Goal: Task Accomplishment & Management: Manage account settings

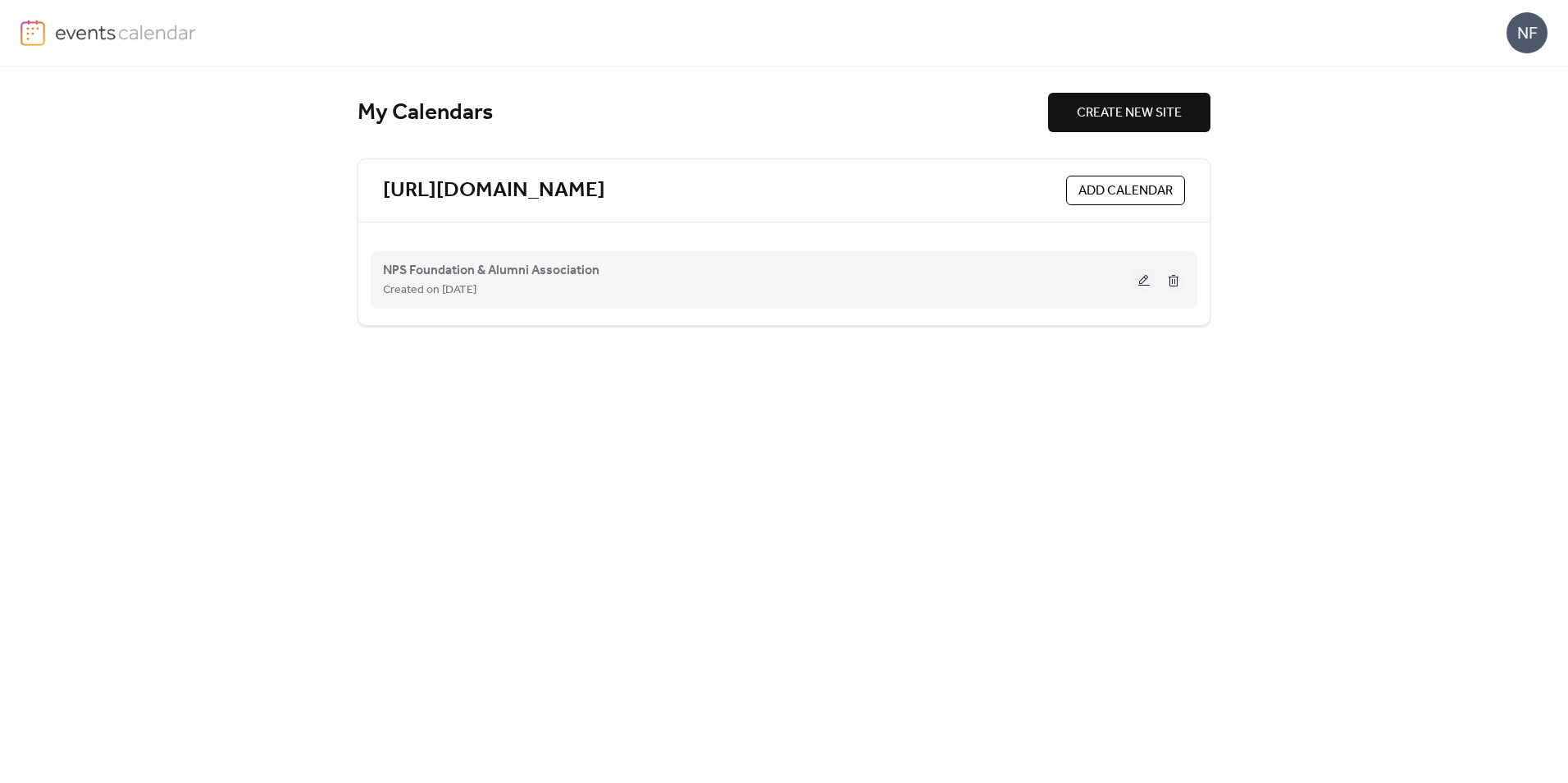
click at [1144, 274] on button at bounding box center [1144, 280] width 23 height 25
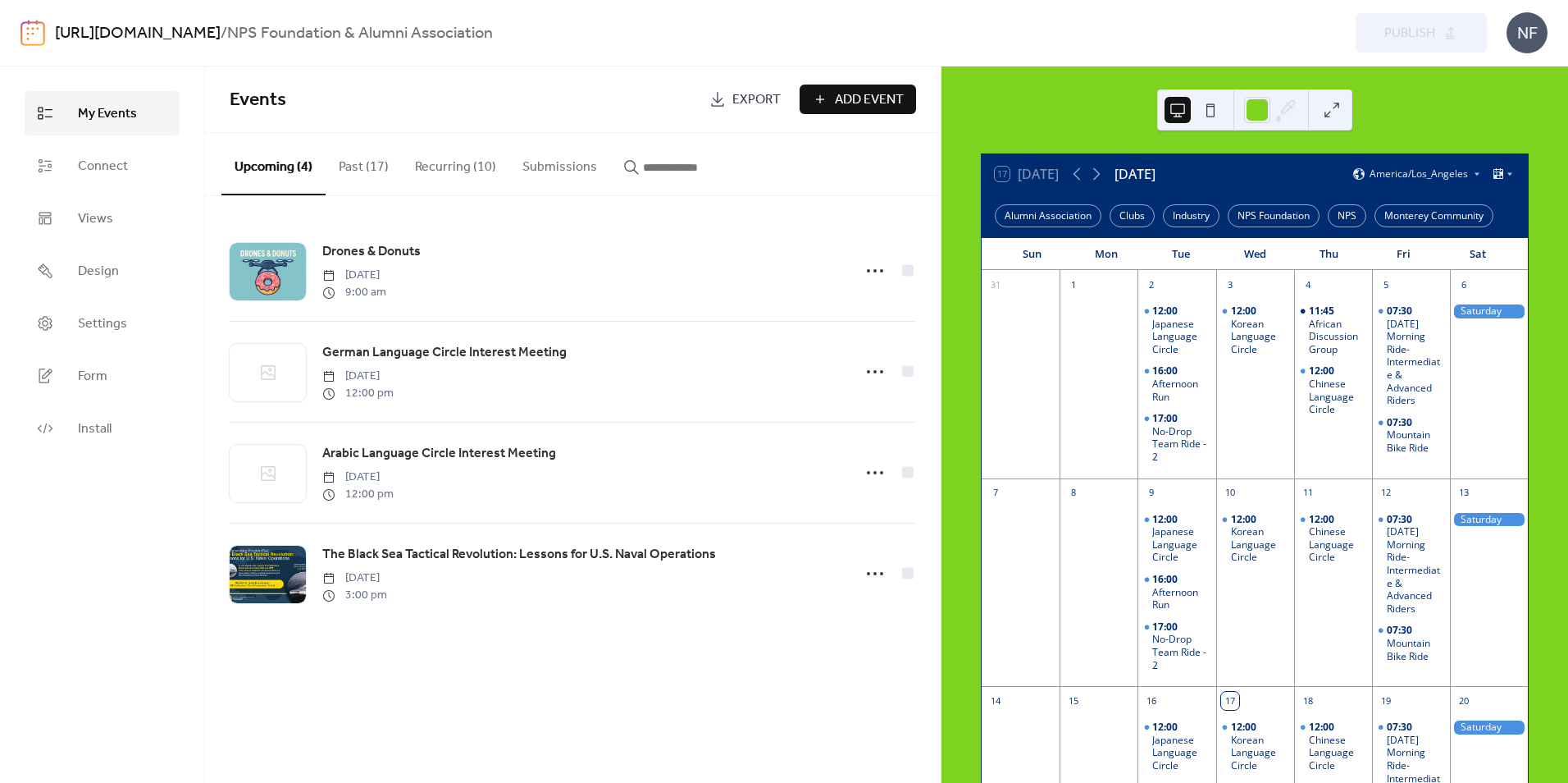
click at [433, 163] on button "Recurring (10)" at bounding box center [455, 164] width 107 height 61
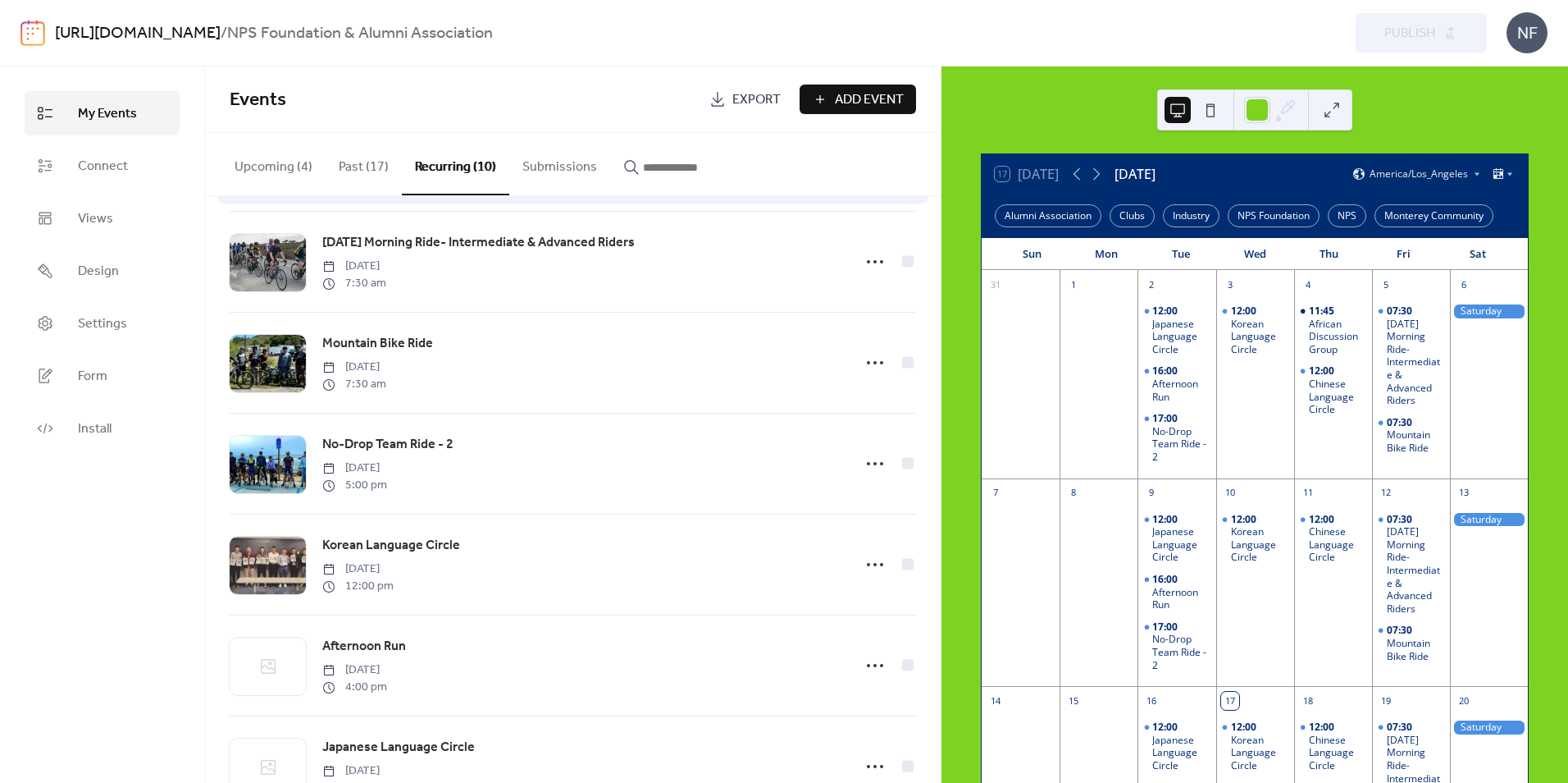
scroll to position [246, 0]
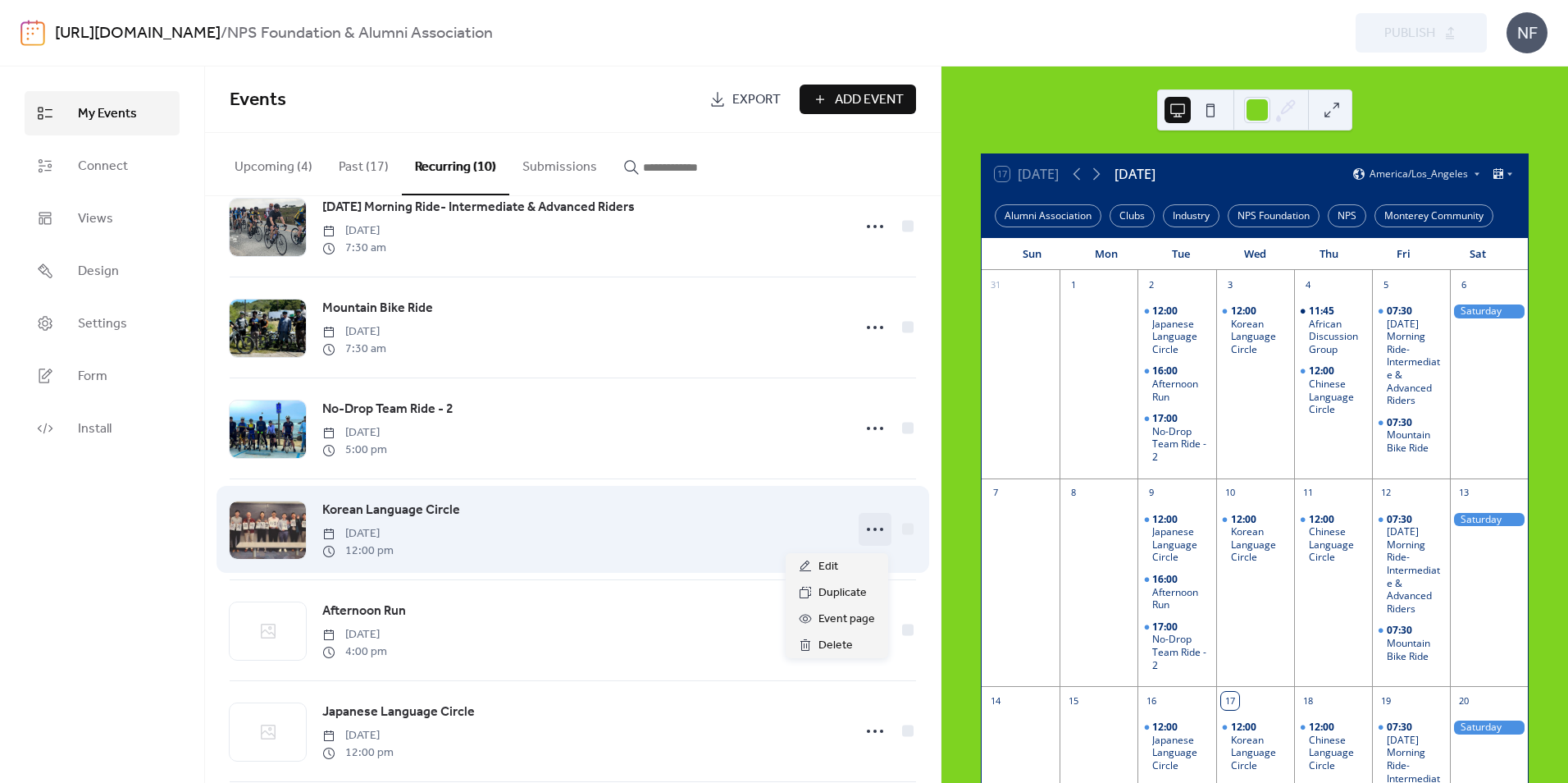
click at [868, 534] on icon at bounding box center [876, 530] width 27 height 27
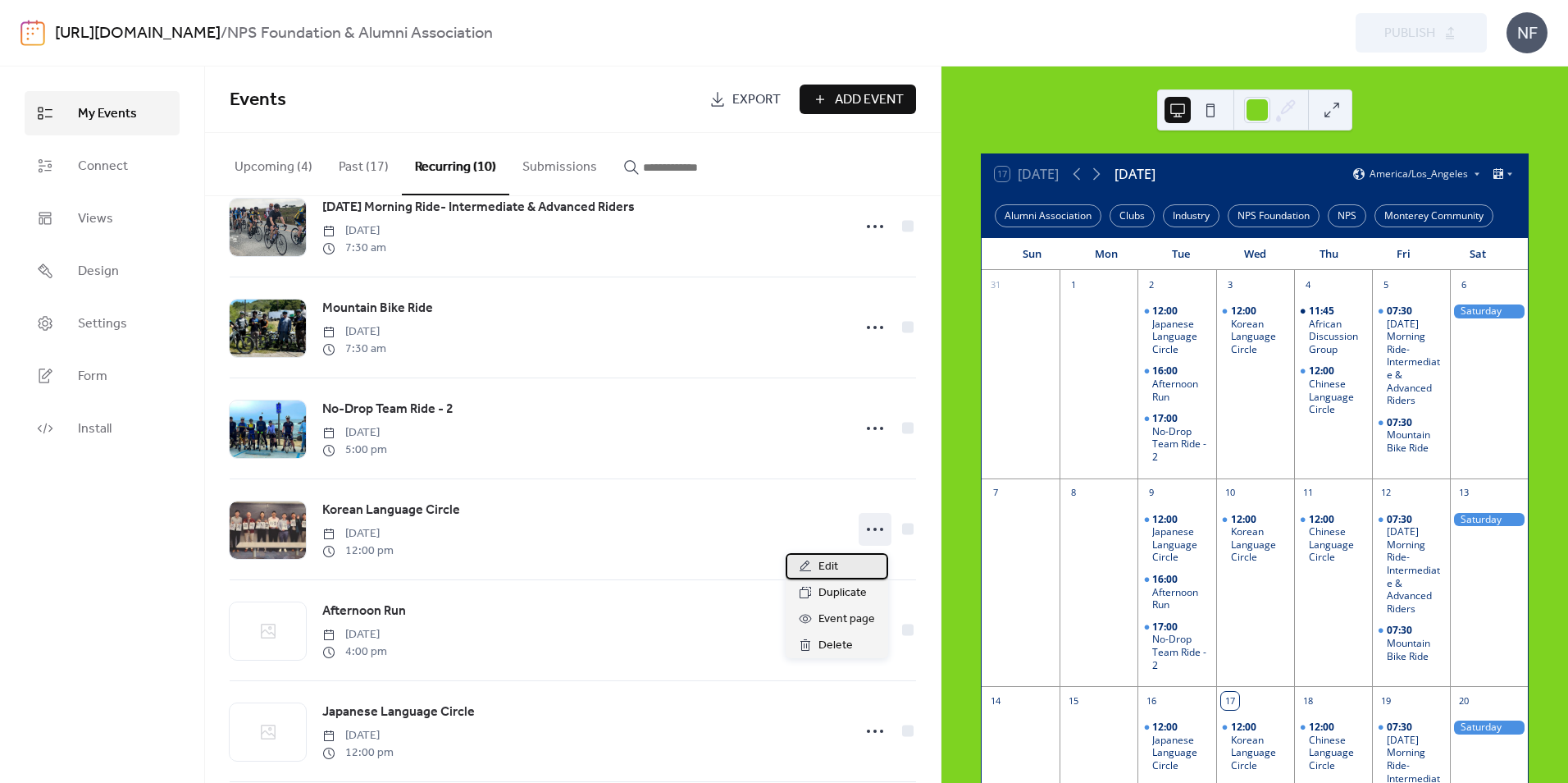
click at [842, 558] on div "Edit" at bounding box center [837, 566] width 103 height 27
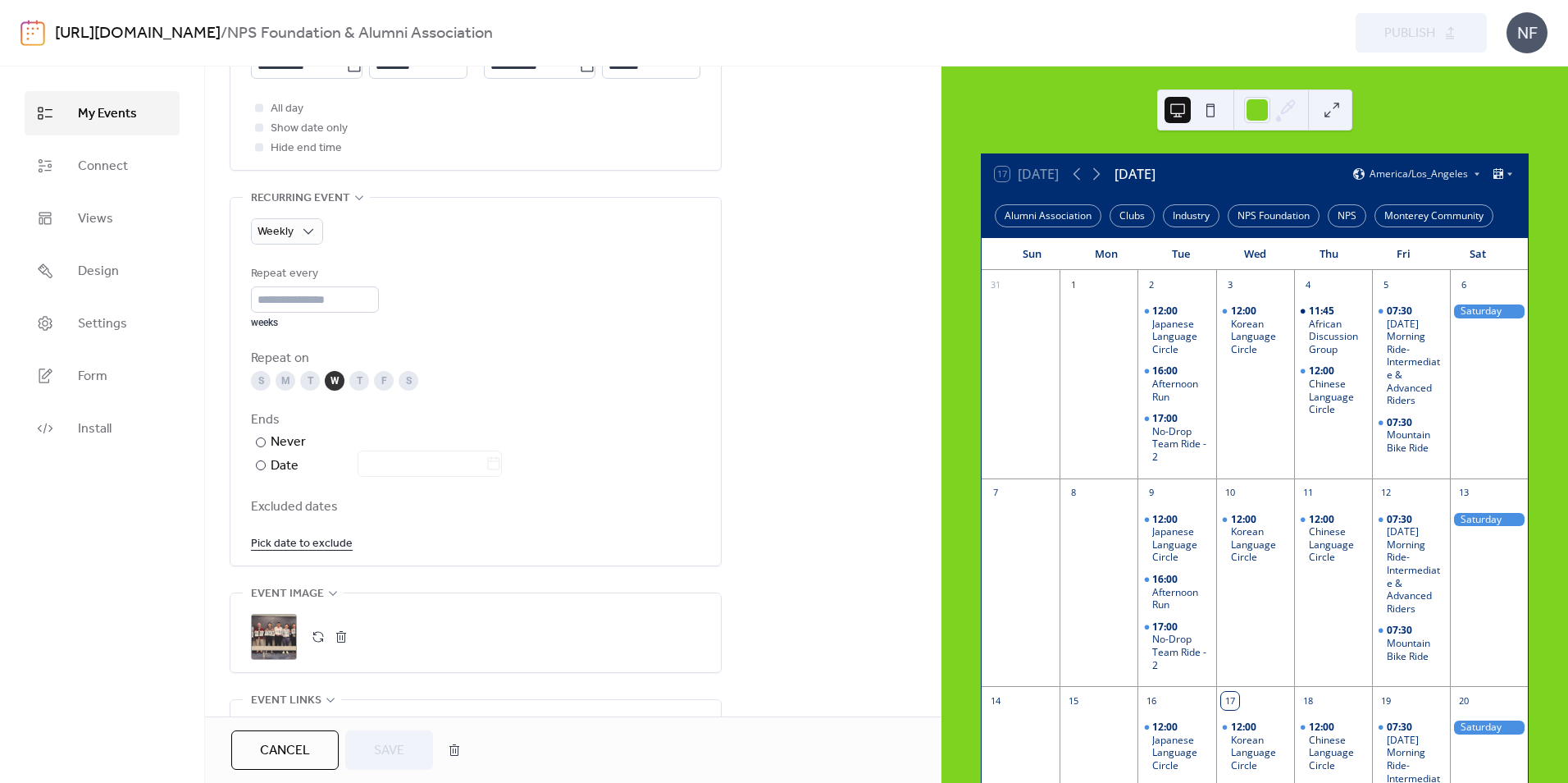
scroll to position [656, 0]
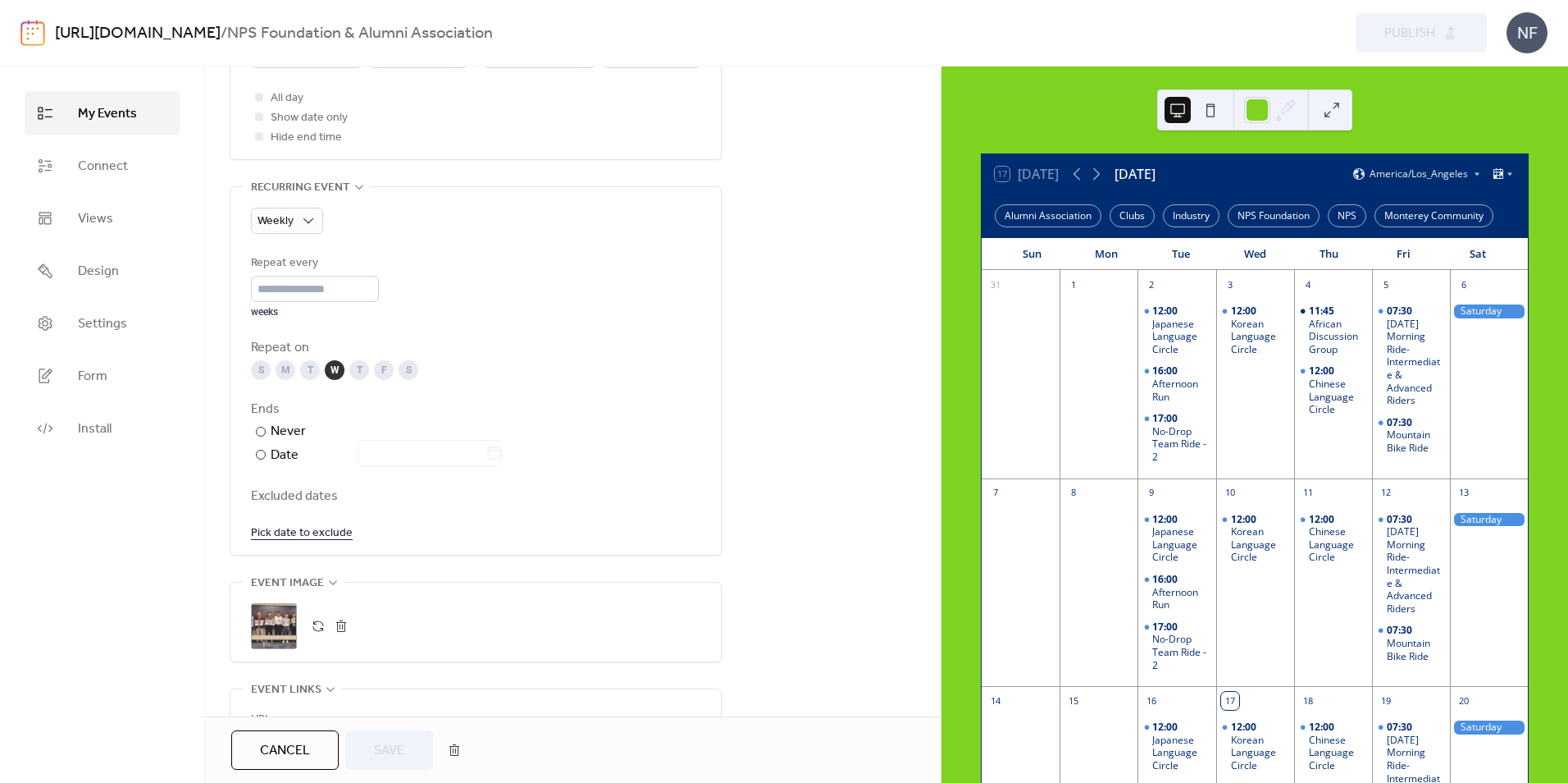
click at [311, 537] on link "Pick date to exclude" at bounding box center [301, 533] width 102 height 21
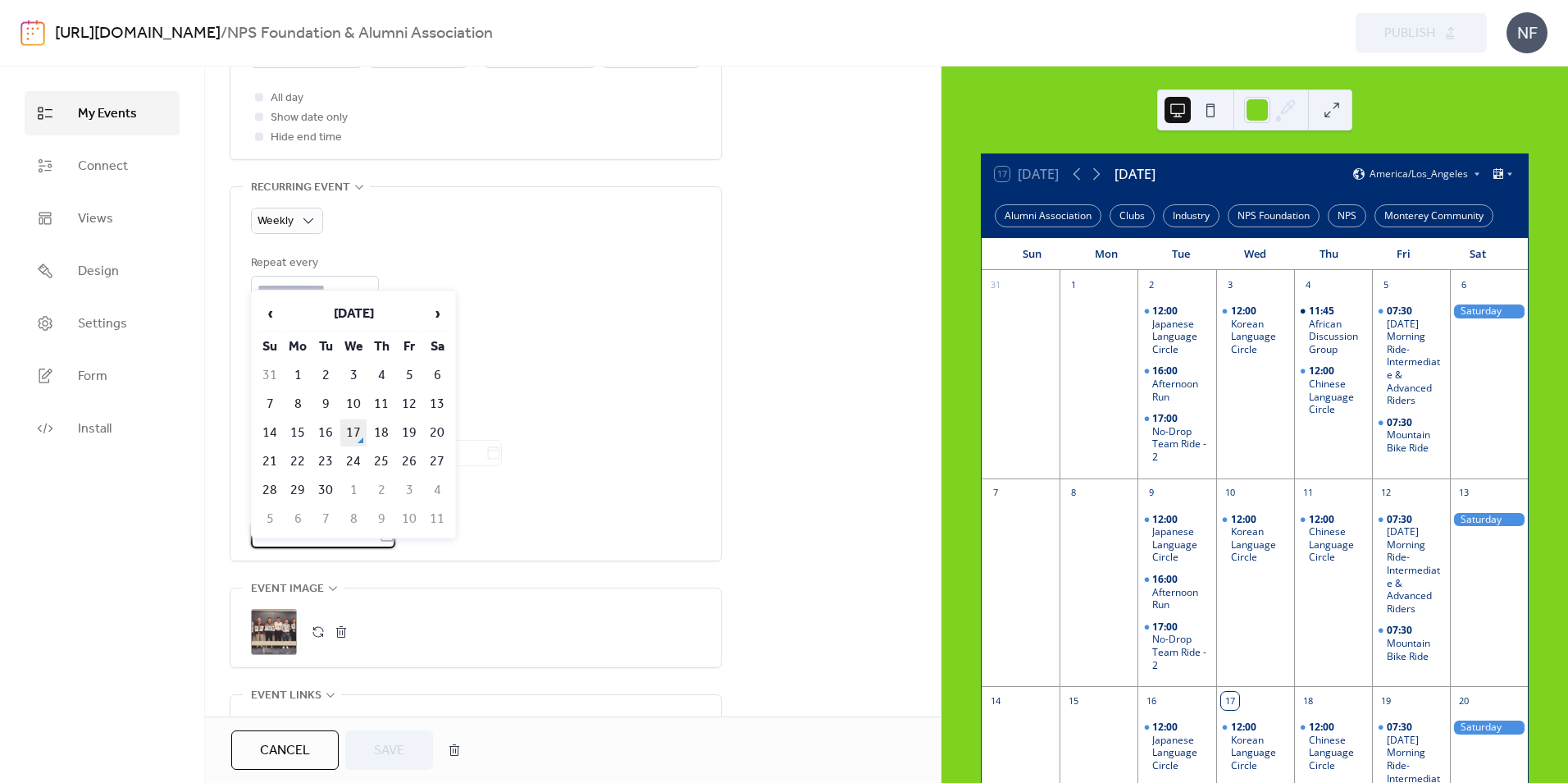
click at [349, 433] on td "17" at bounding box center [354, 433] width 27 height 27
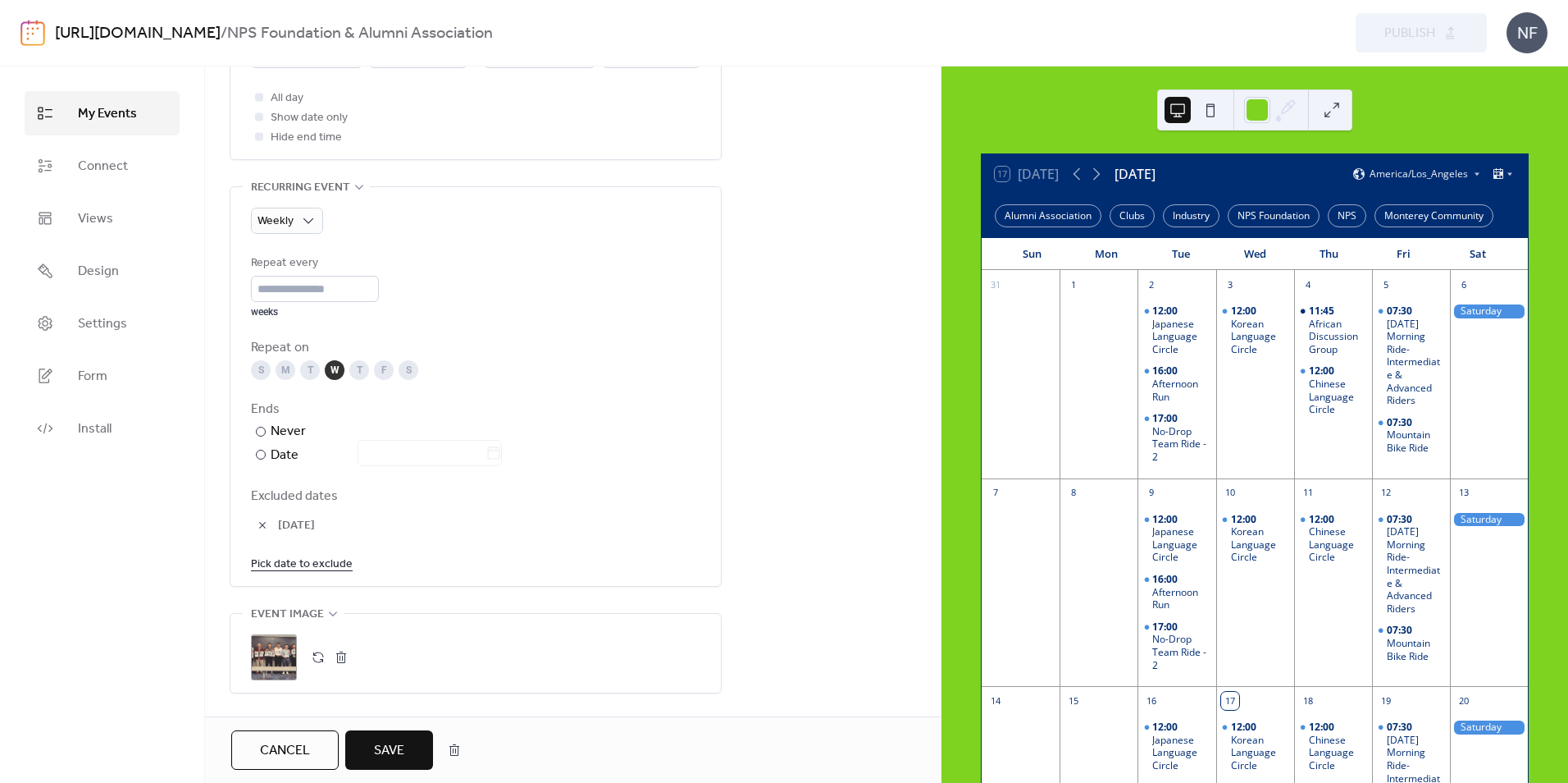
click at [320, 560] on link "Pick date to exclude" at bounding box center [301, 563] width 102 height 21
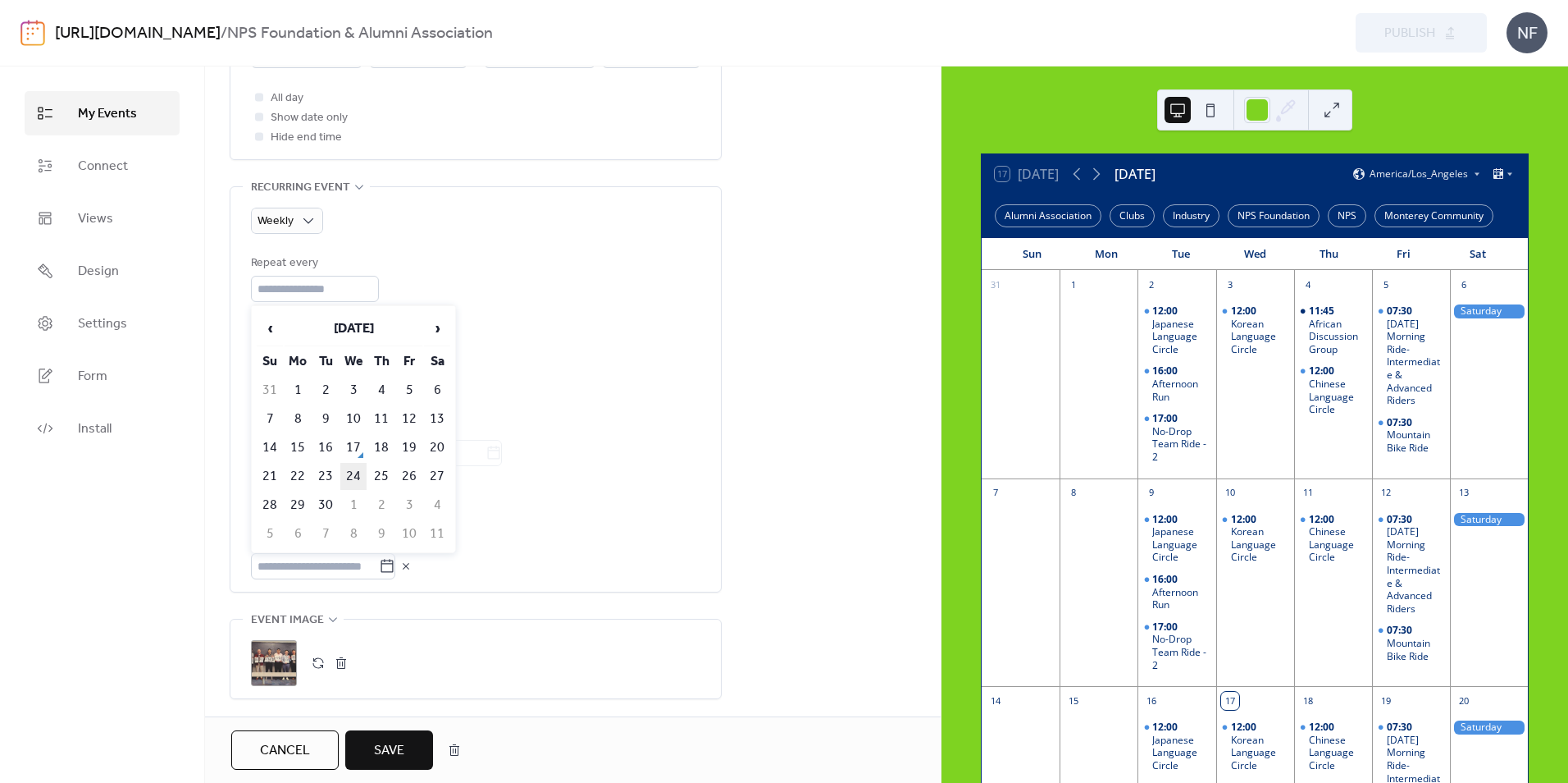
click at [356, 478] on td "24" at bounding box center [354, 476] width 27 height 27
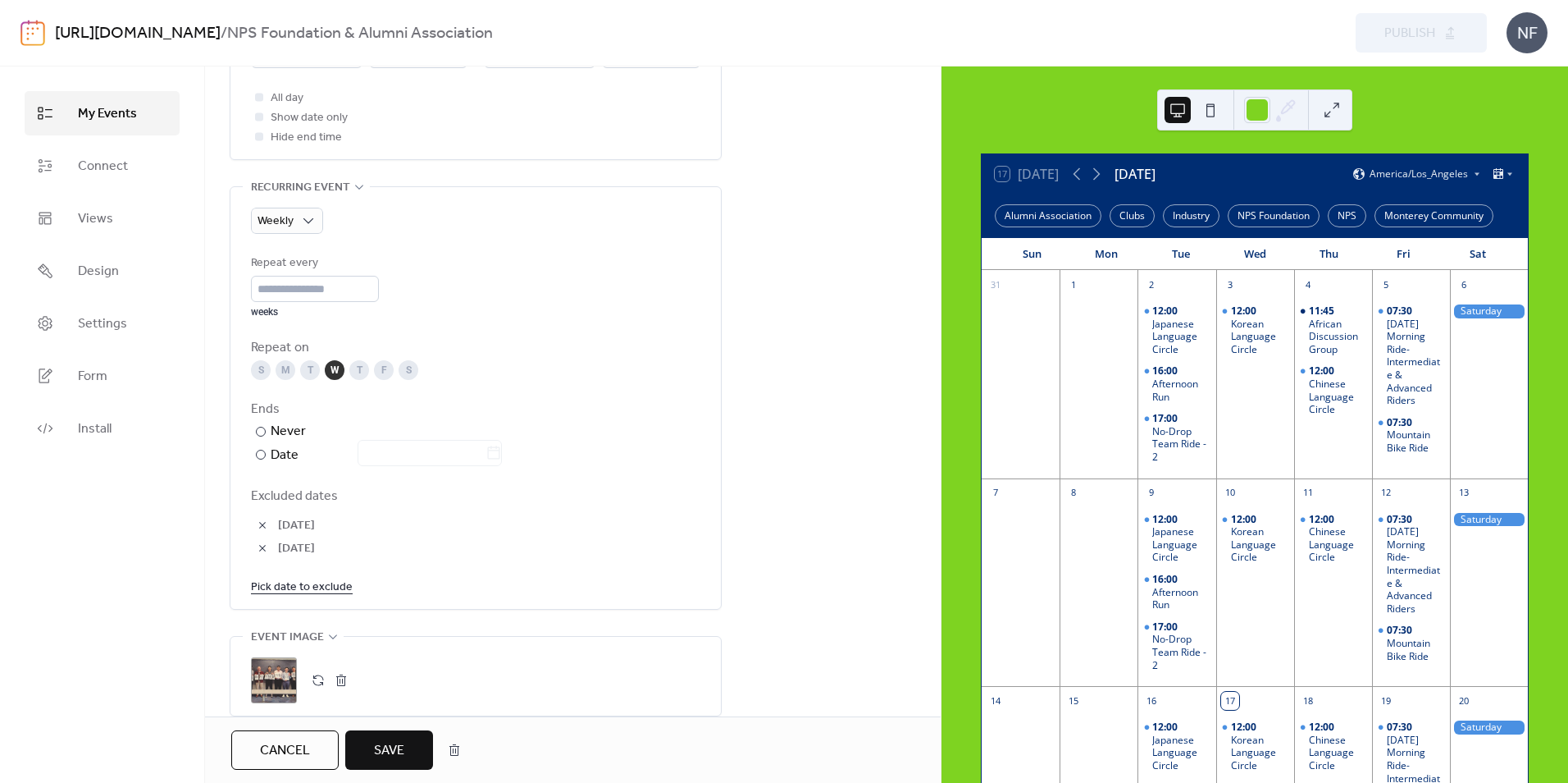
click at [404, 755] on span "Save" at bounding box center [389, 751] width 30 height 20
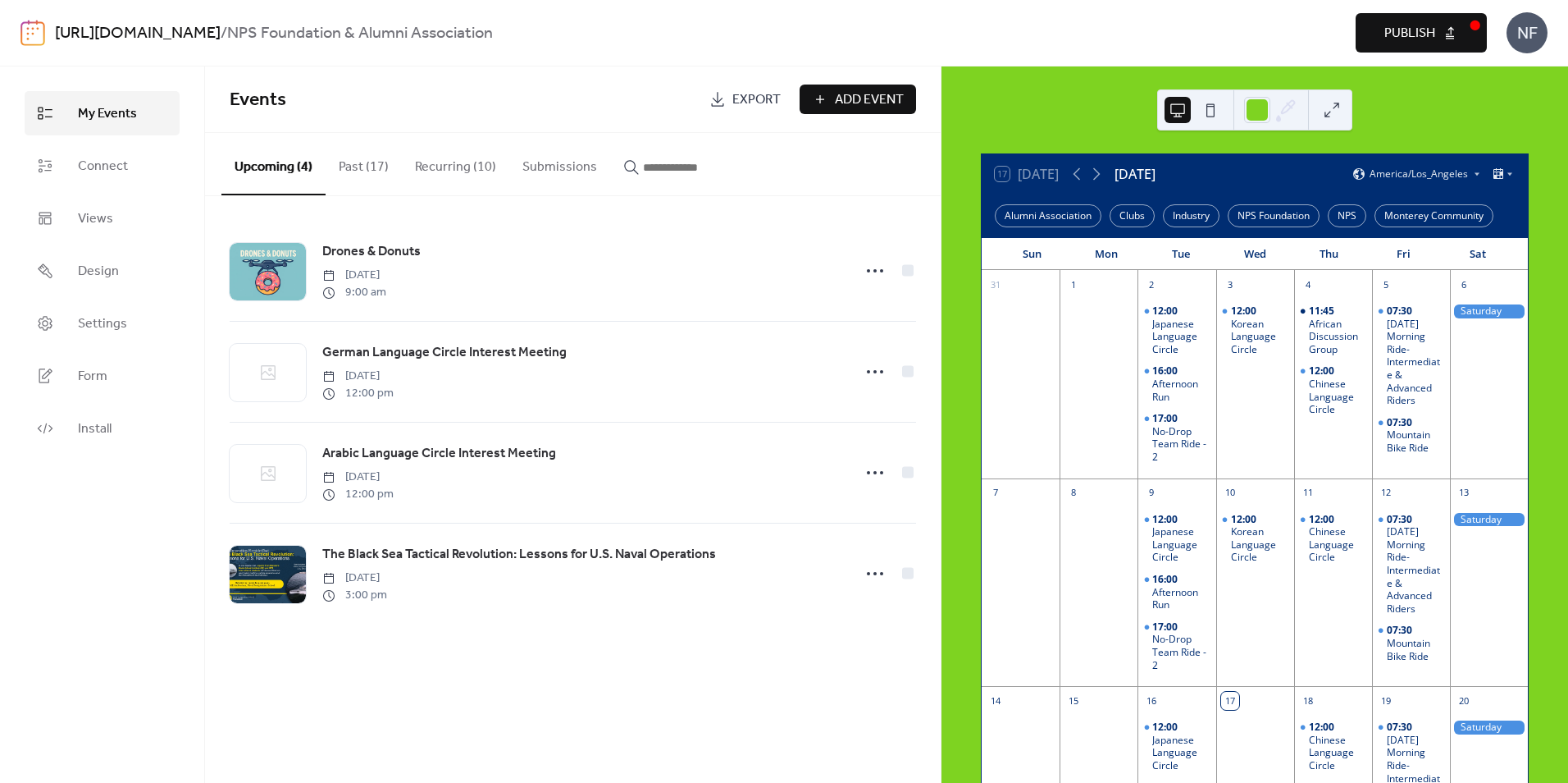
click at [1400, 41] on span "Publish" at bounding box center [1409, 33] width 50 height 20
